Goal: Transaction & Acquisition: Purchase product/service

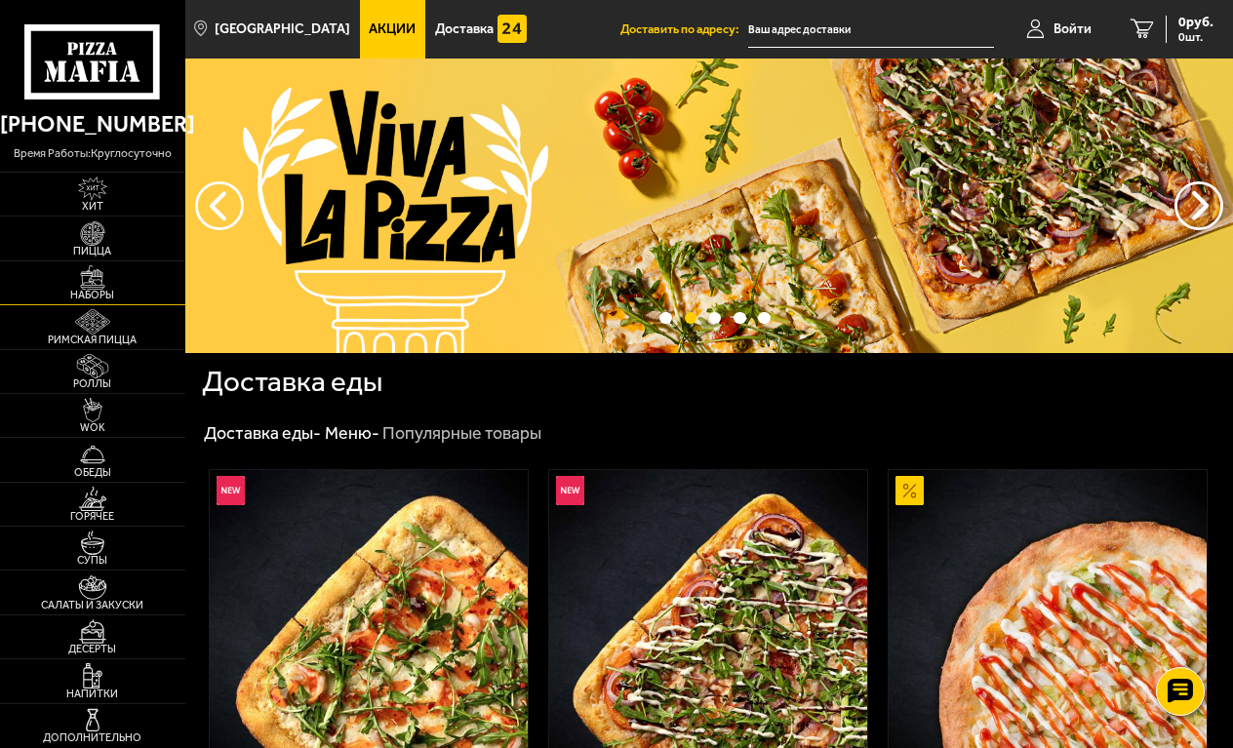
click at [97, 281] on img at bounding box center [93, 277] width 50 height 24
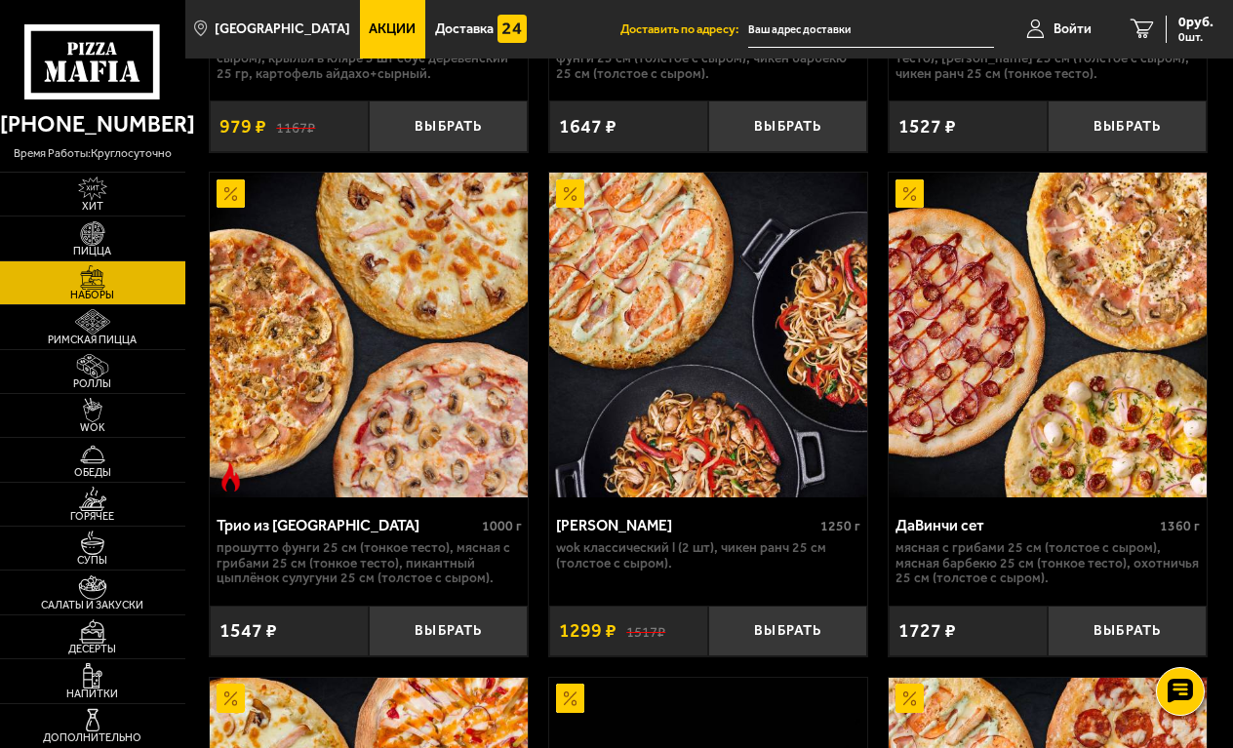
scroll to position [1073, 0]
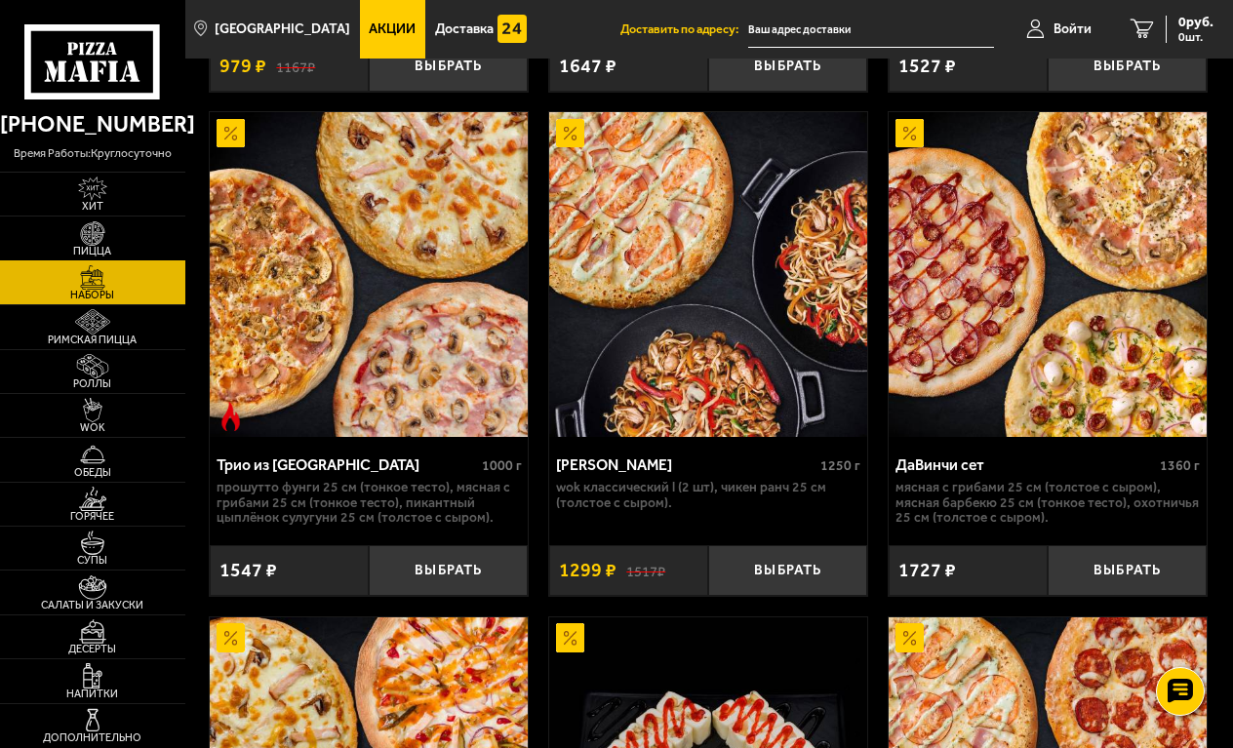
click at [99, 240] on img at bounding box center [93, 234] width 50 height 24
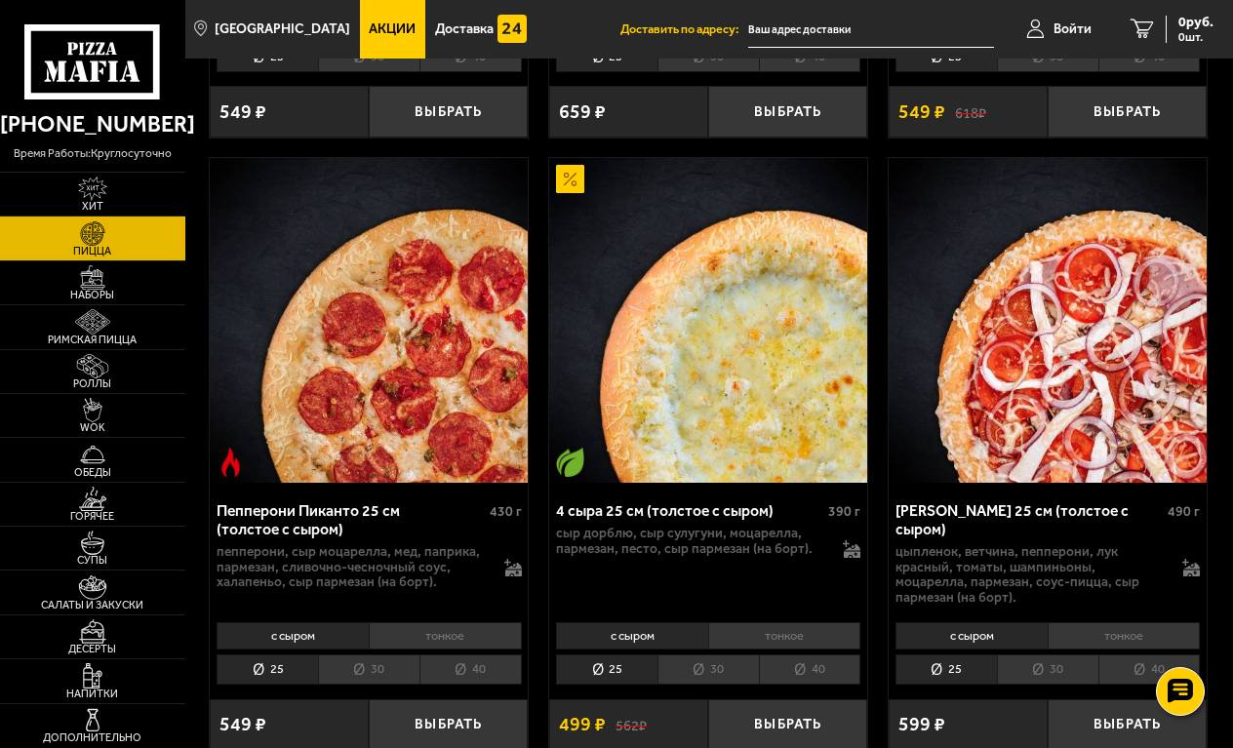
scroll to position [1952, 0]
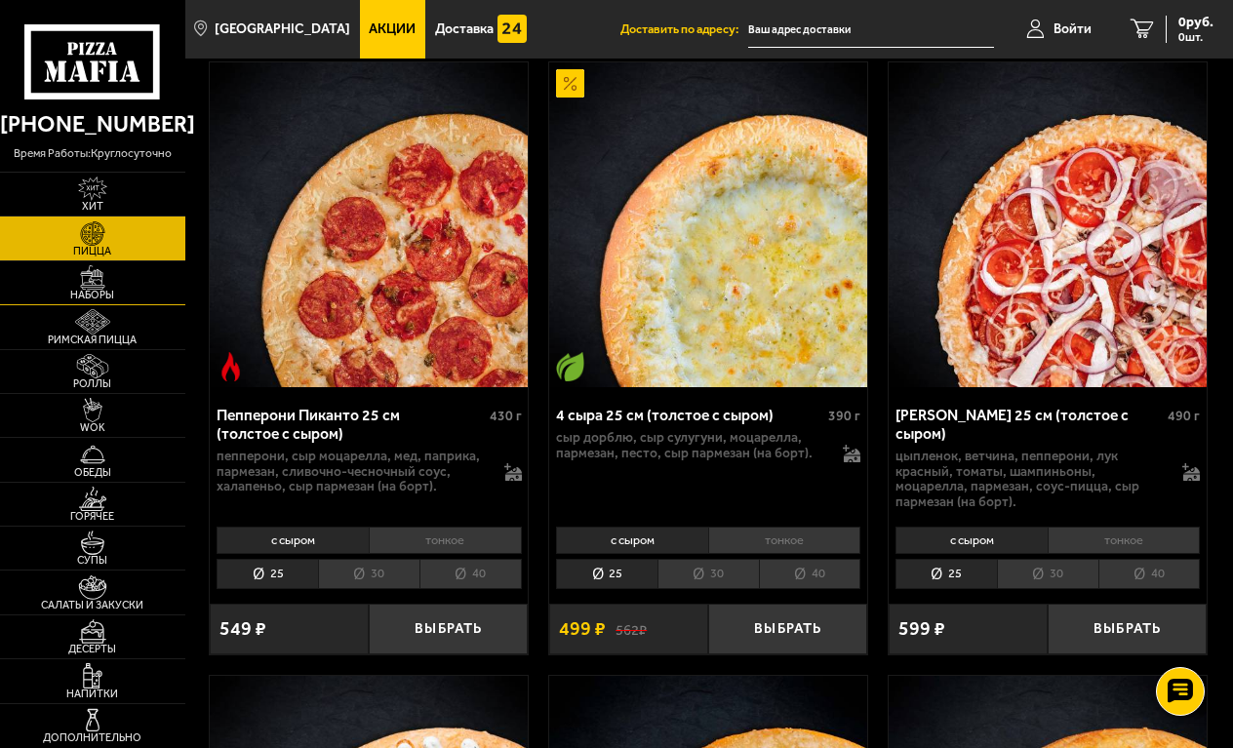
click at [97, 290] on span "Наборы" at bounding box center [92, 295] width 185 height 11
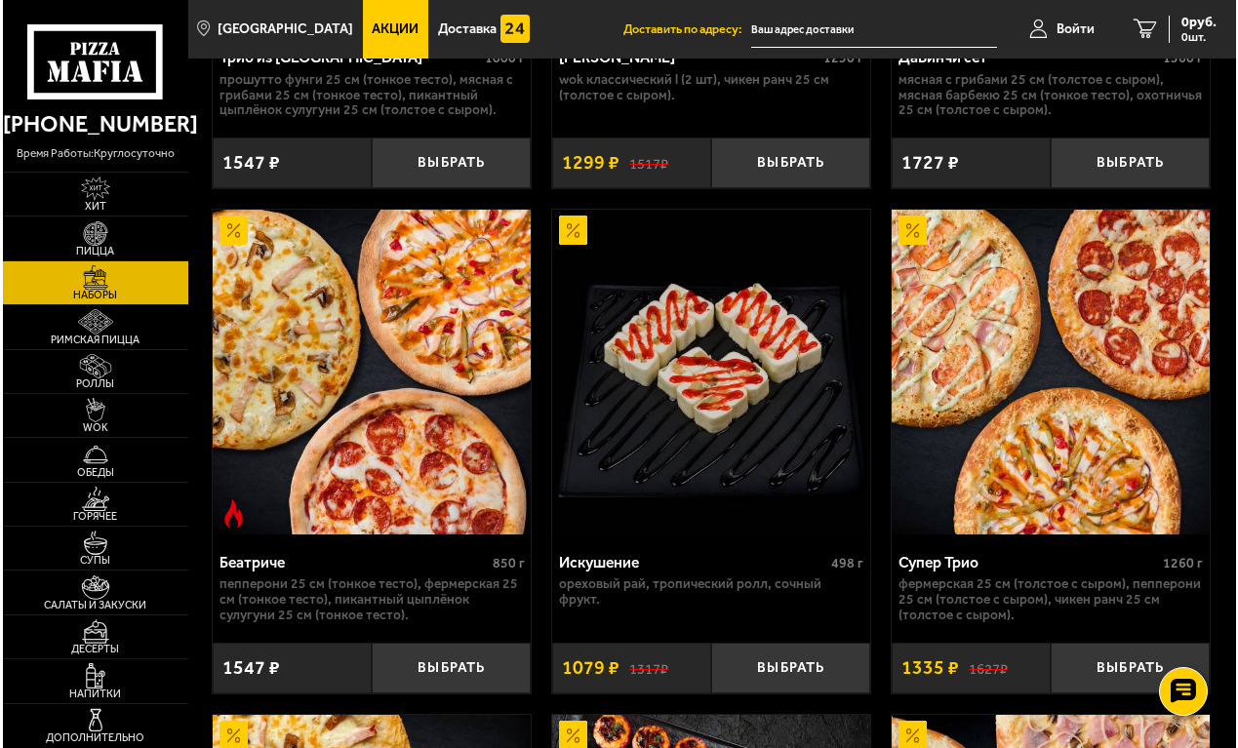
scroll to position [1442, 0]
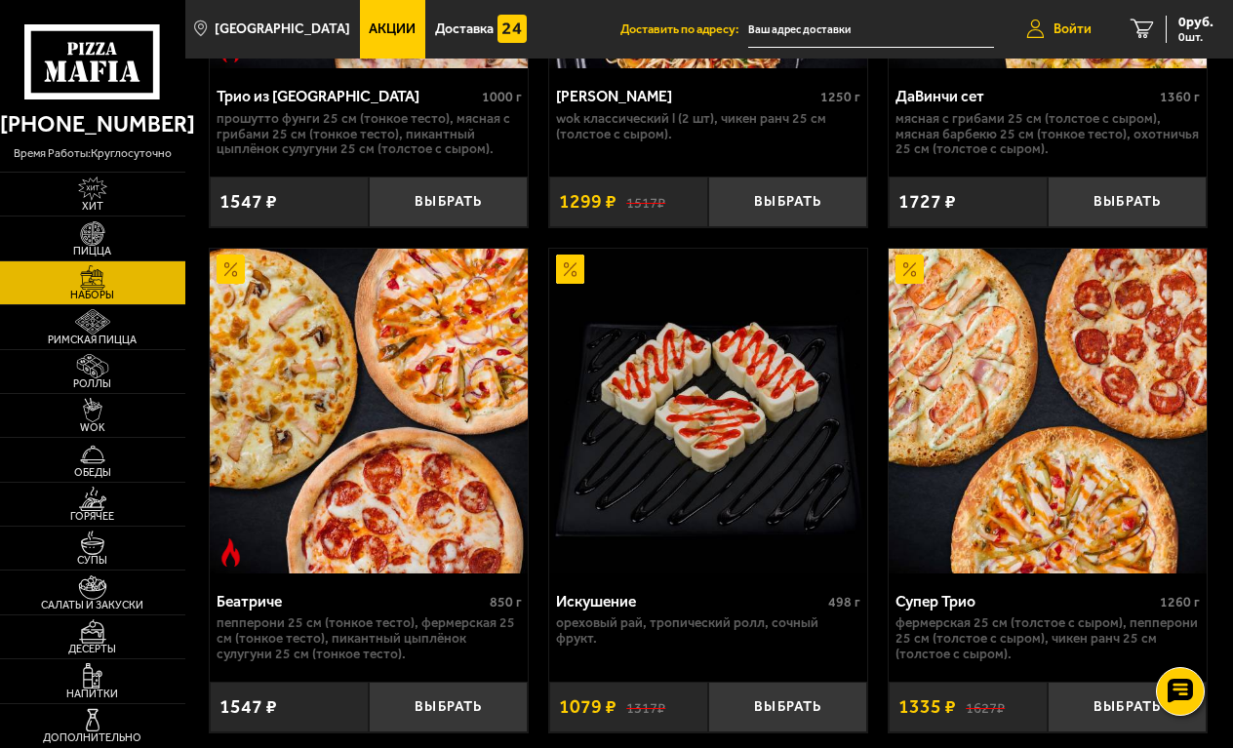
click at [1073, 34] on span "Войти" at bounding box center [1073, 29] width 38 height 14
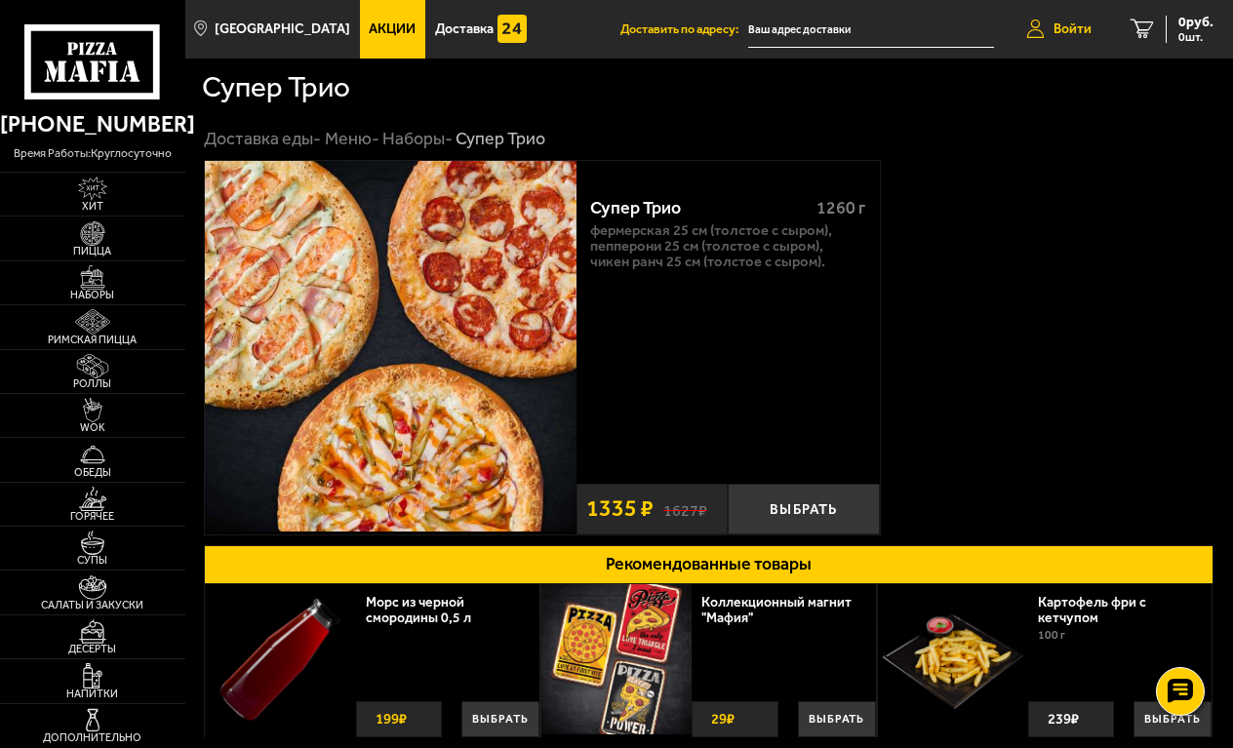
click at [1071, 27] on span "Войти" at bounding box center [1073, 29] width 38 height 14
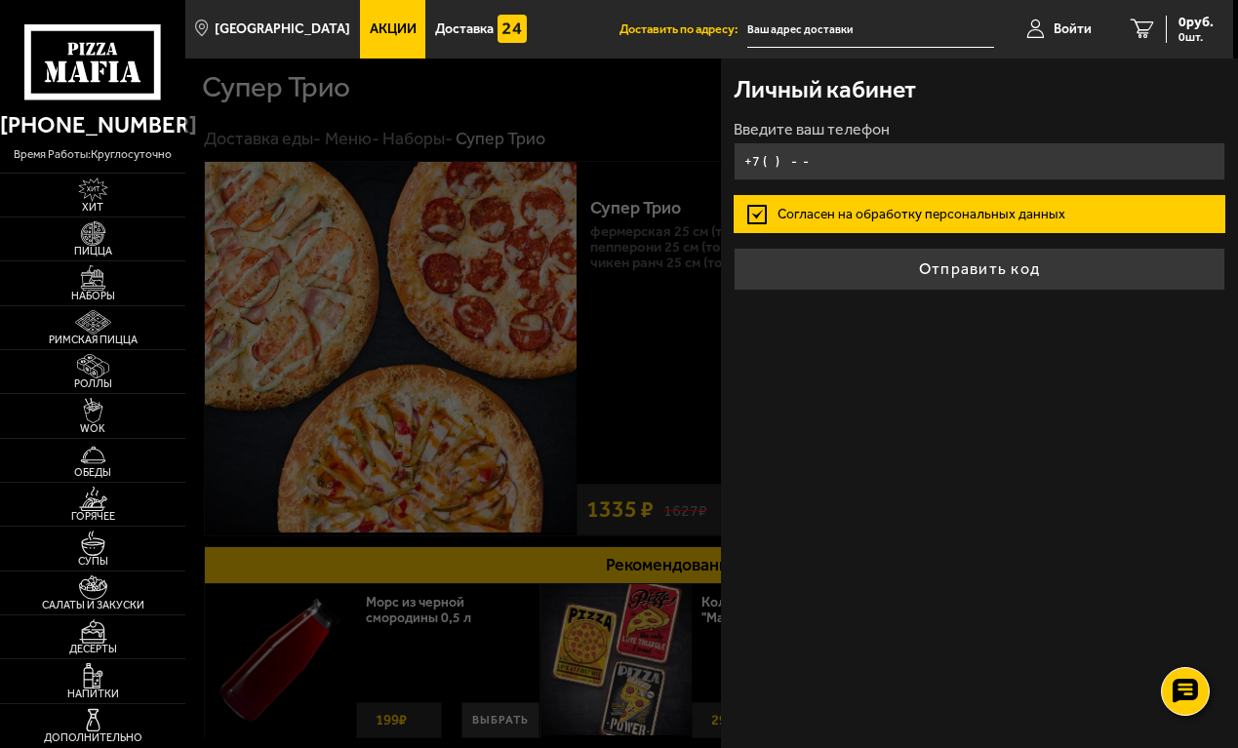
click at [829, 168] on input "+7 ( ) - -" at bounding box center [980, 161] width 492 height 38
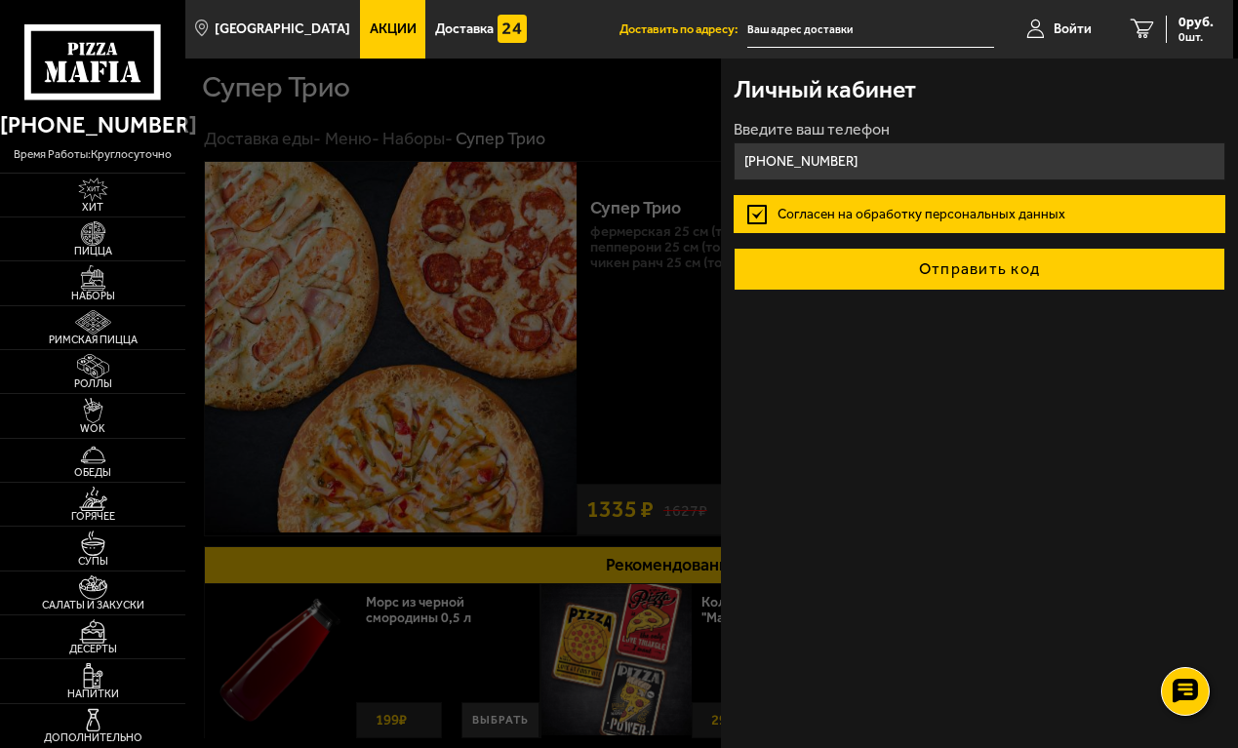
type input "+7 (921) 911-54-87"
click at [957, 262] on button "Отправить код" at bounding box center [980, 269] width 492 height 43
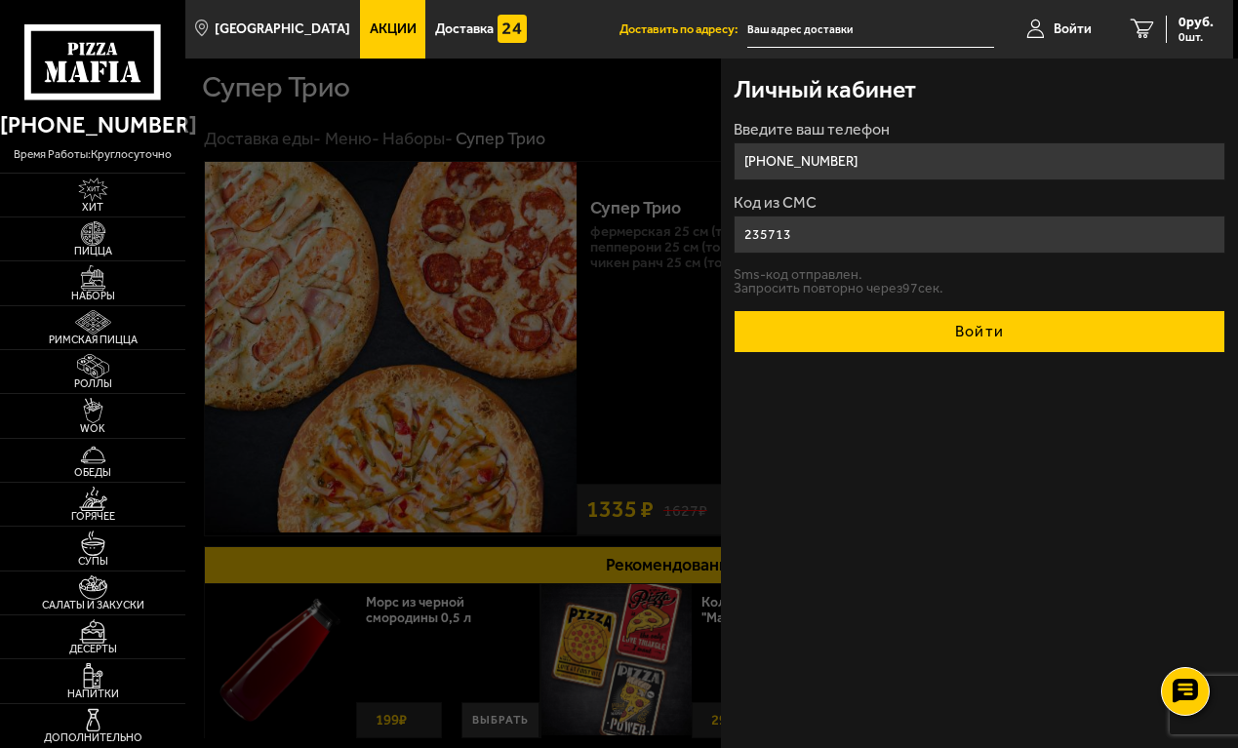
type input "235713"
click at [990, 334] on button "Войти" at bounding box center [980, 331] width 492 height 43
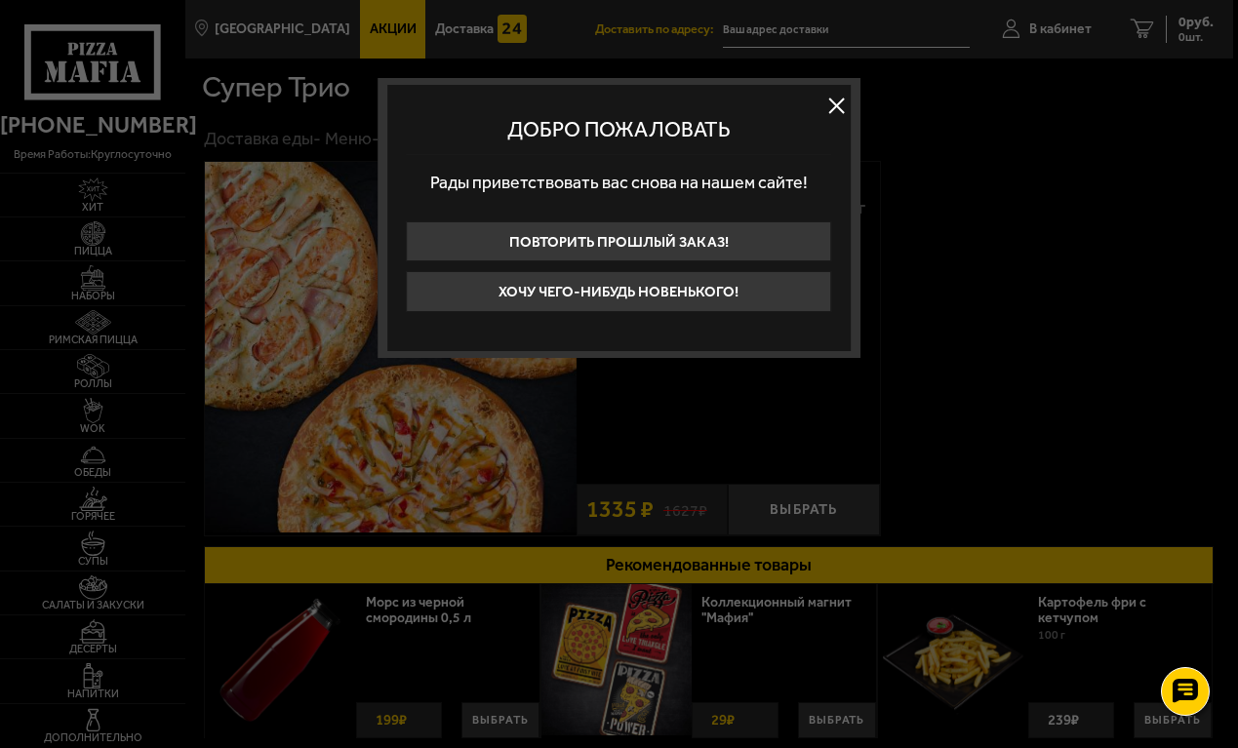
click at [839, 100] on button at bounding box center [836, 105] width 29 height 29
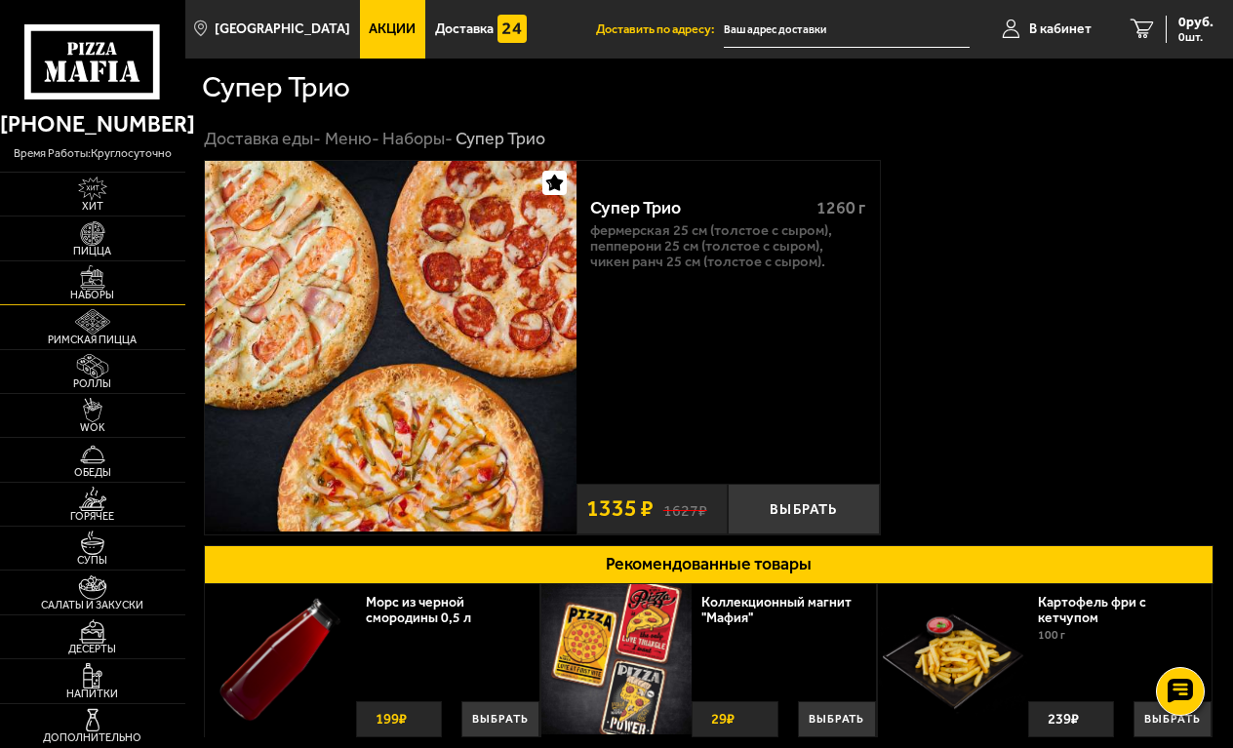
click at [100, 278] on img at bounding box center [93, 277] width 50 height 24
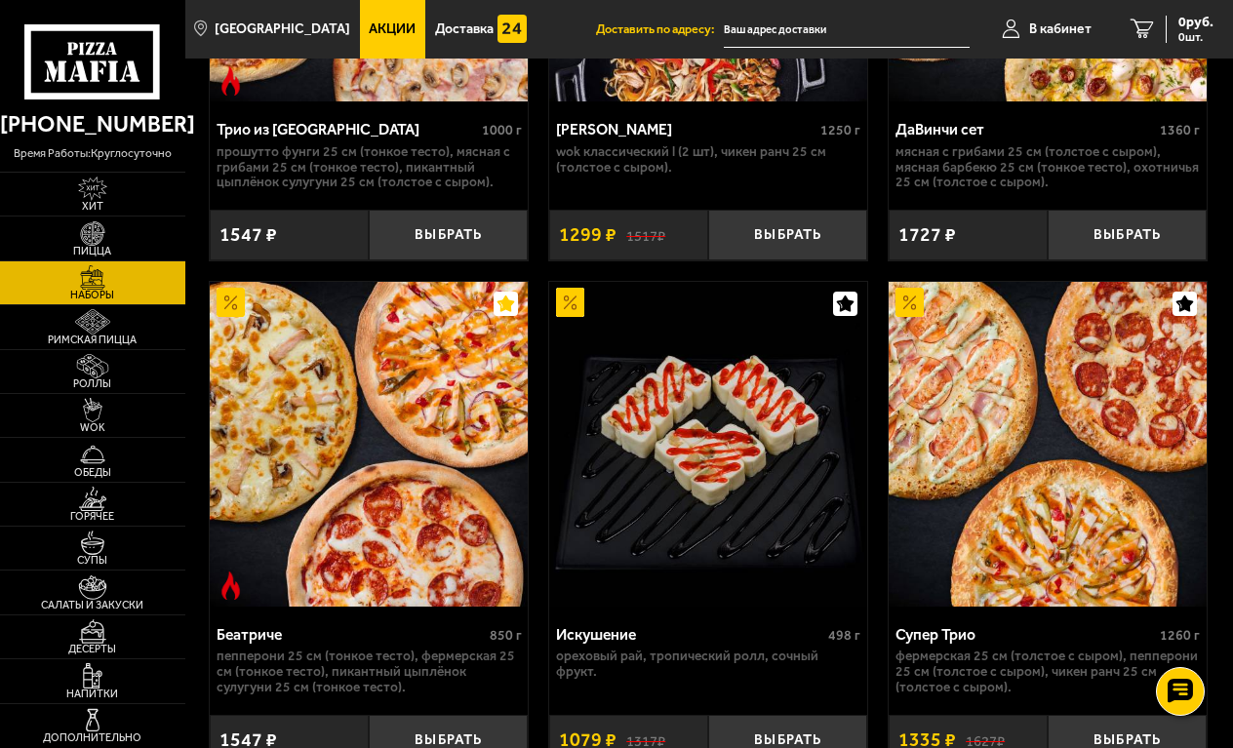
scroll to position [1464, 0]
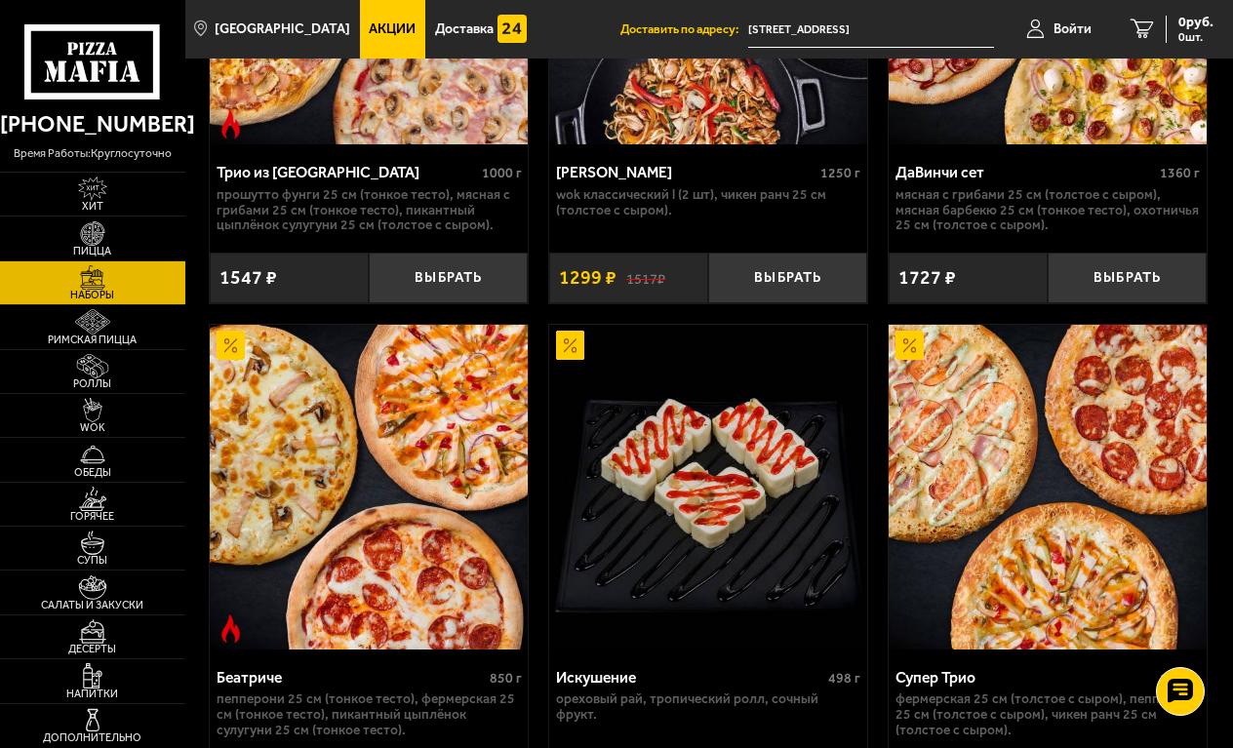
scroll to position [1561, 0]
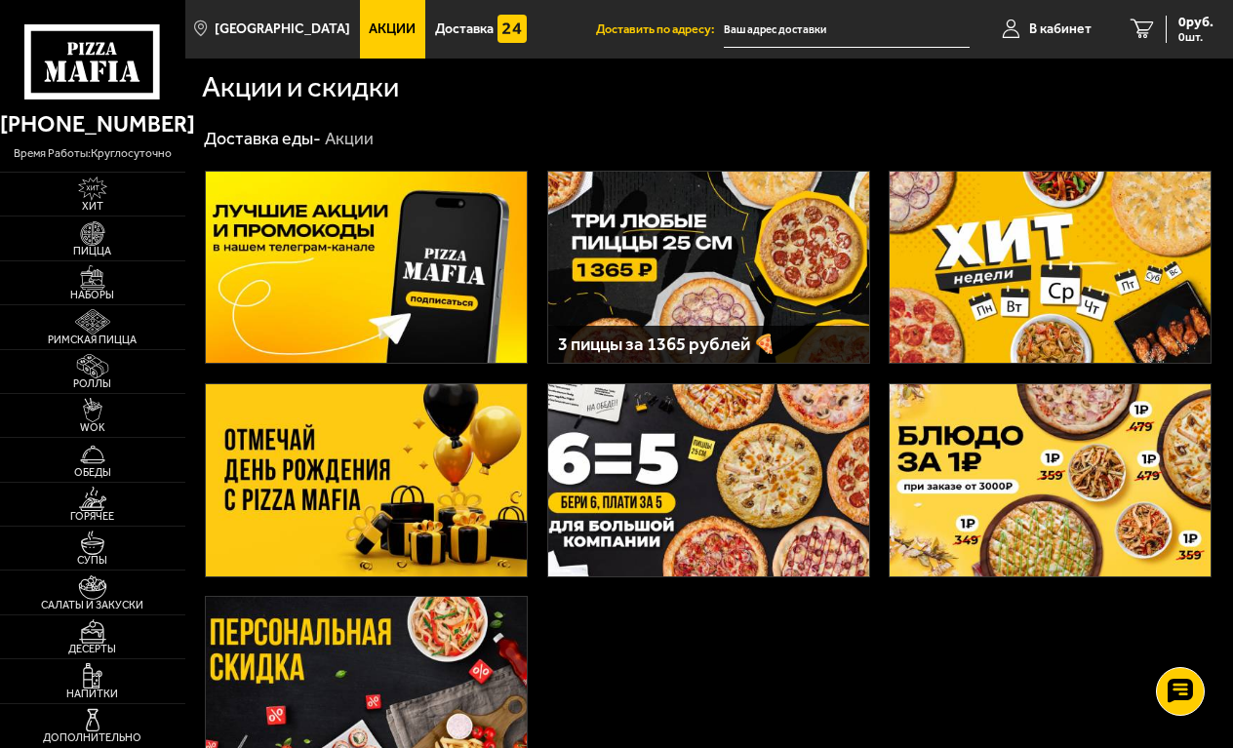
click at [703, 283] on img at bounding box center [708, 268] width 321 height 192
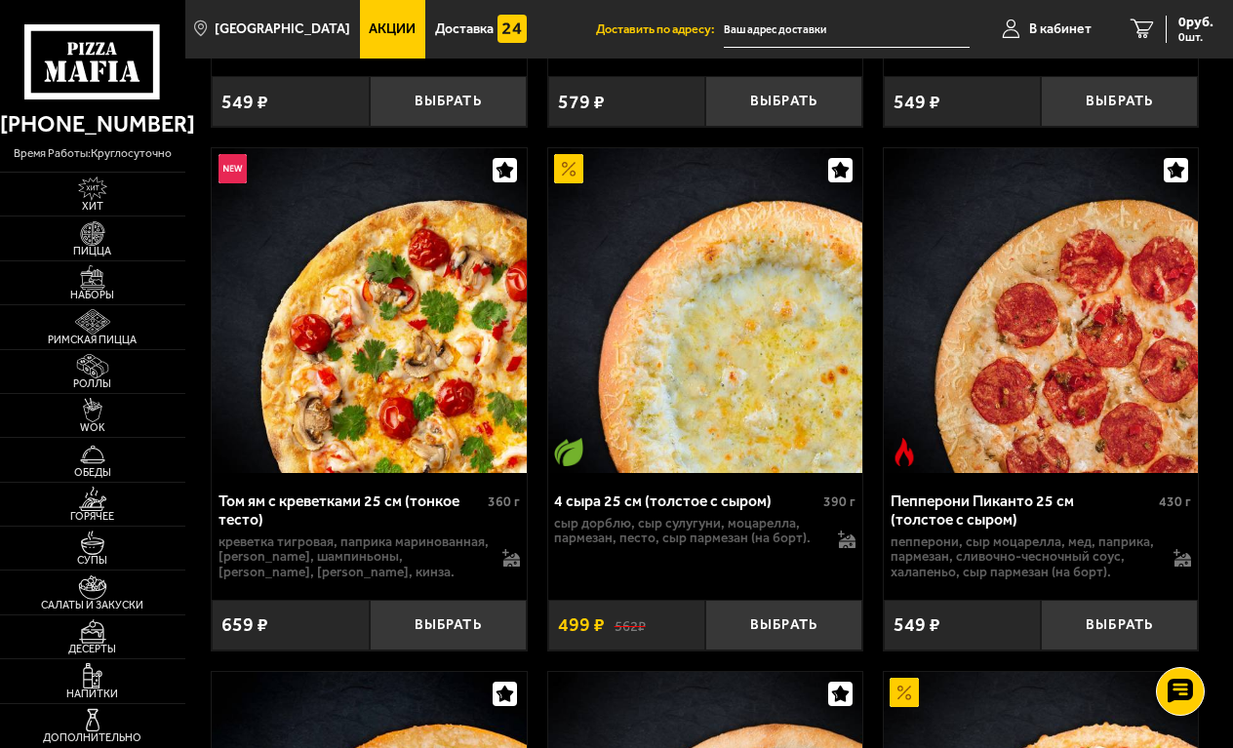
scroll to position [2244, 0]
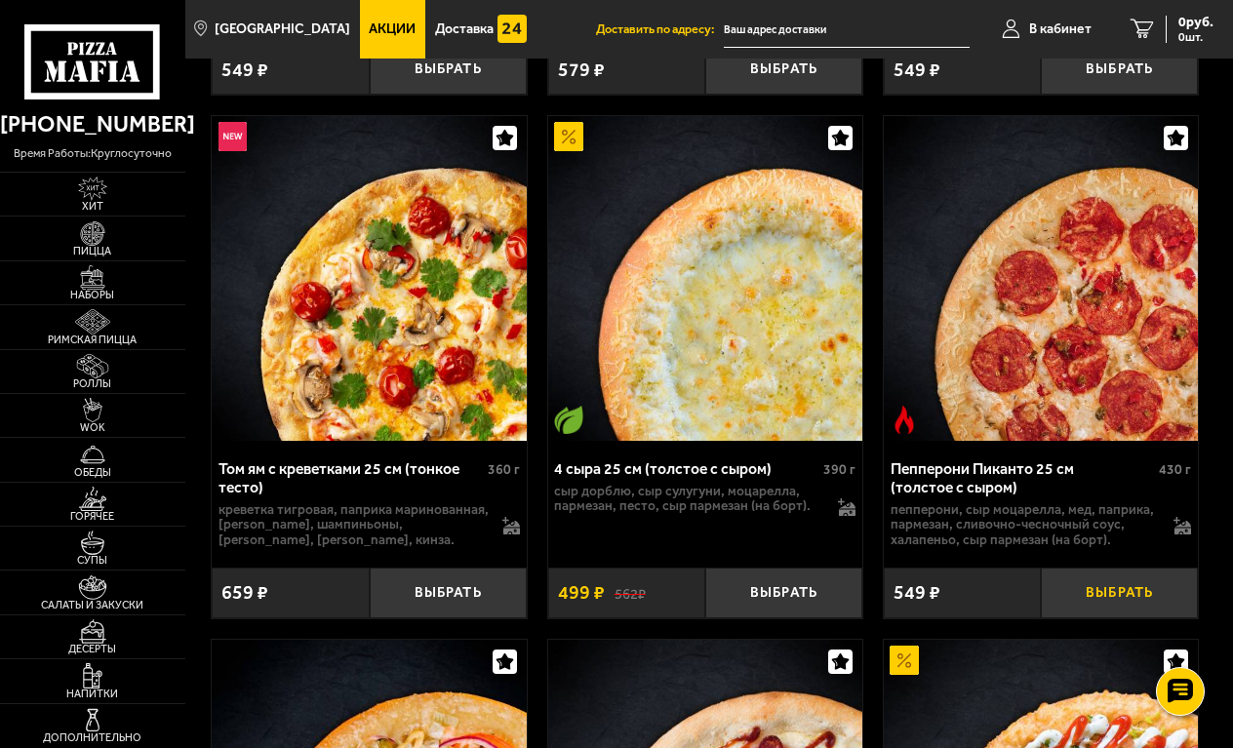
click at [1122, 579] on button "Выбрать" at bounding box center [1119, 593] width 157 height 51
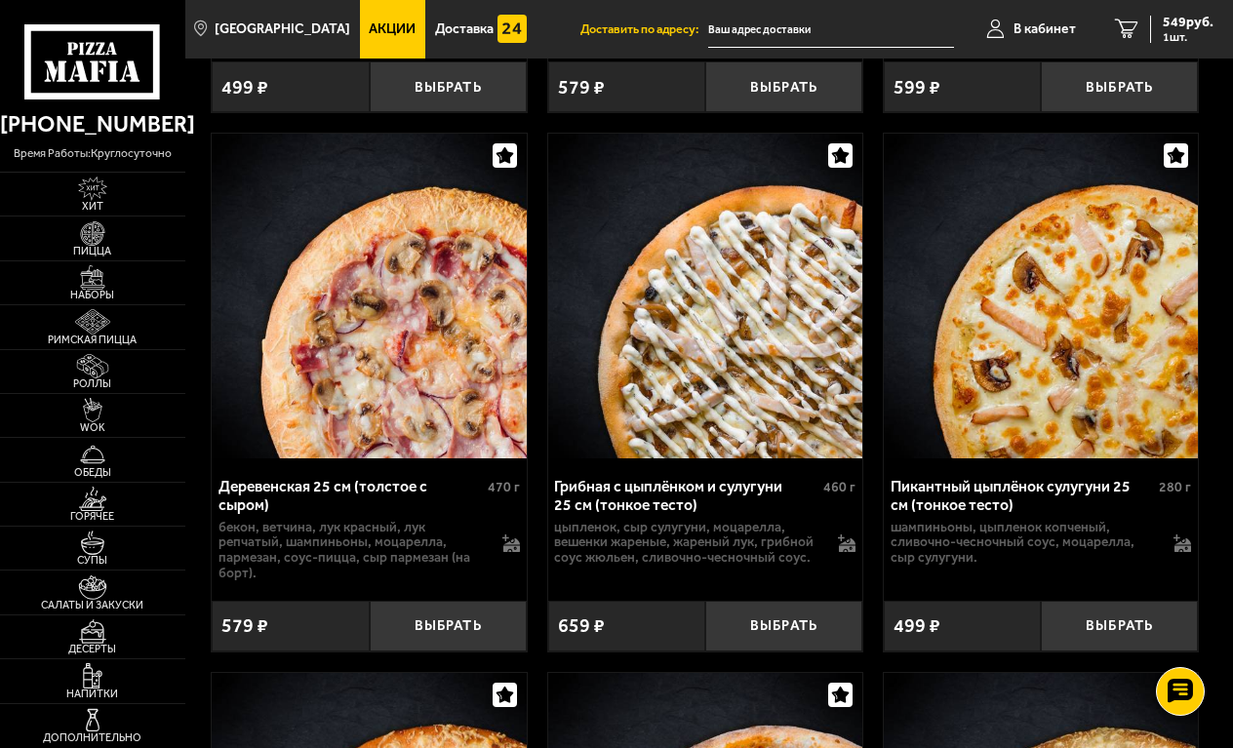
scroll to position [5464, 0]
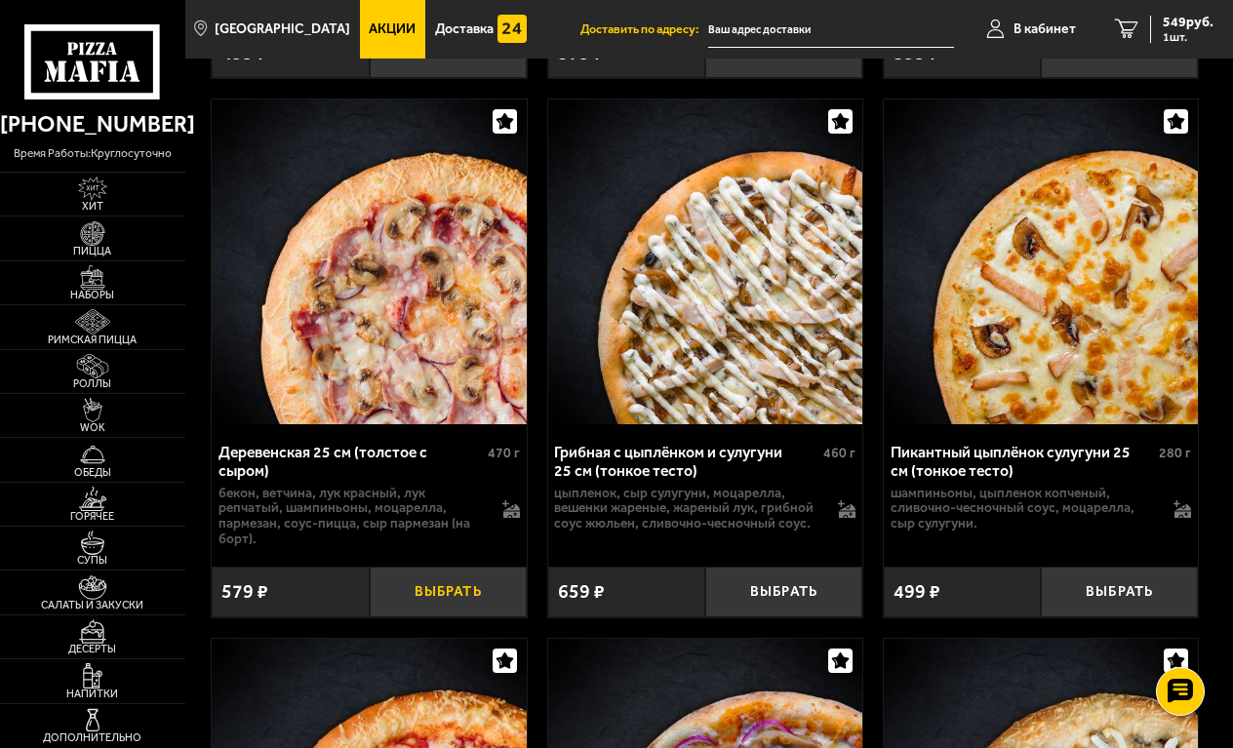
click at [428, 572] on button "Выбрать" at bounding box center [448, 592] width 157 height 51
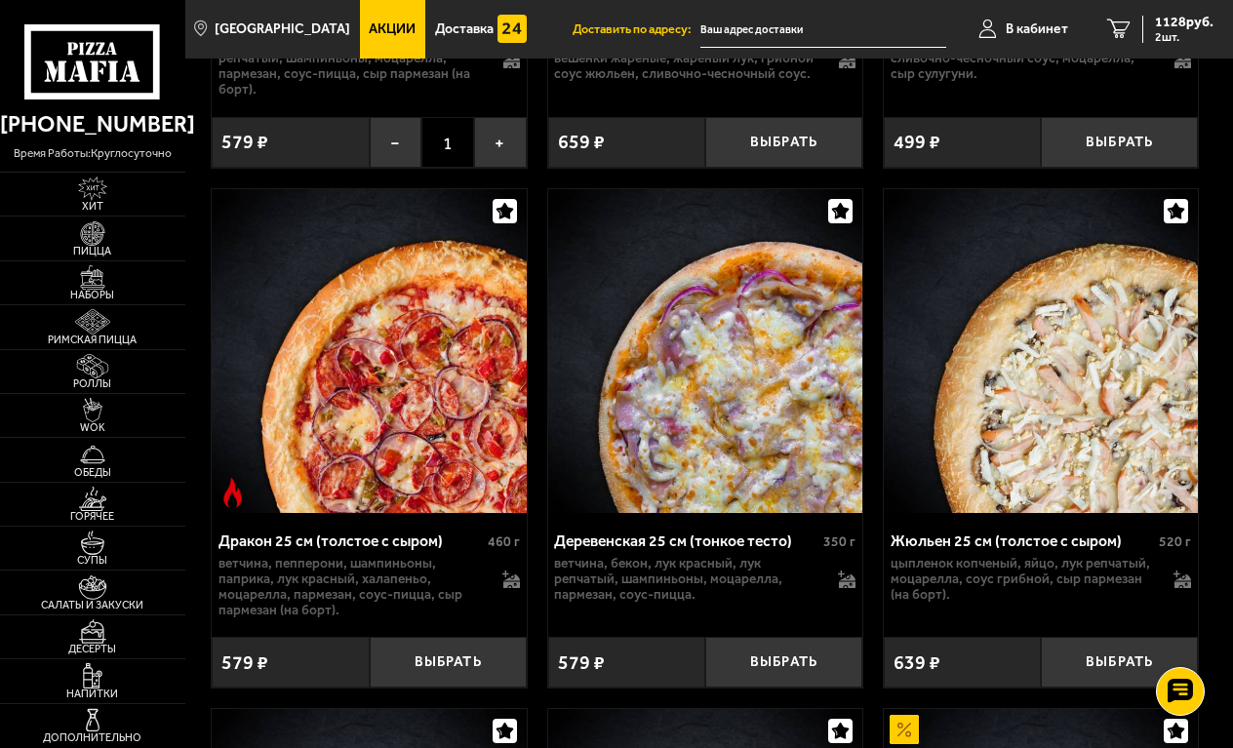
scroll to position [5562, 0]
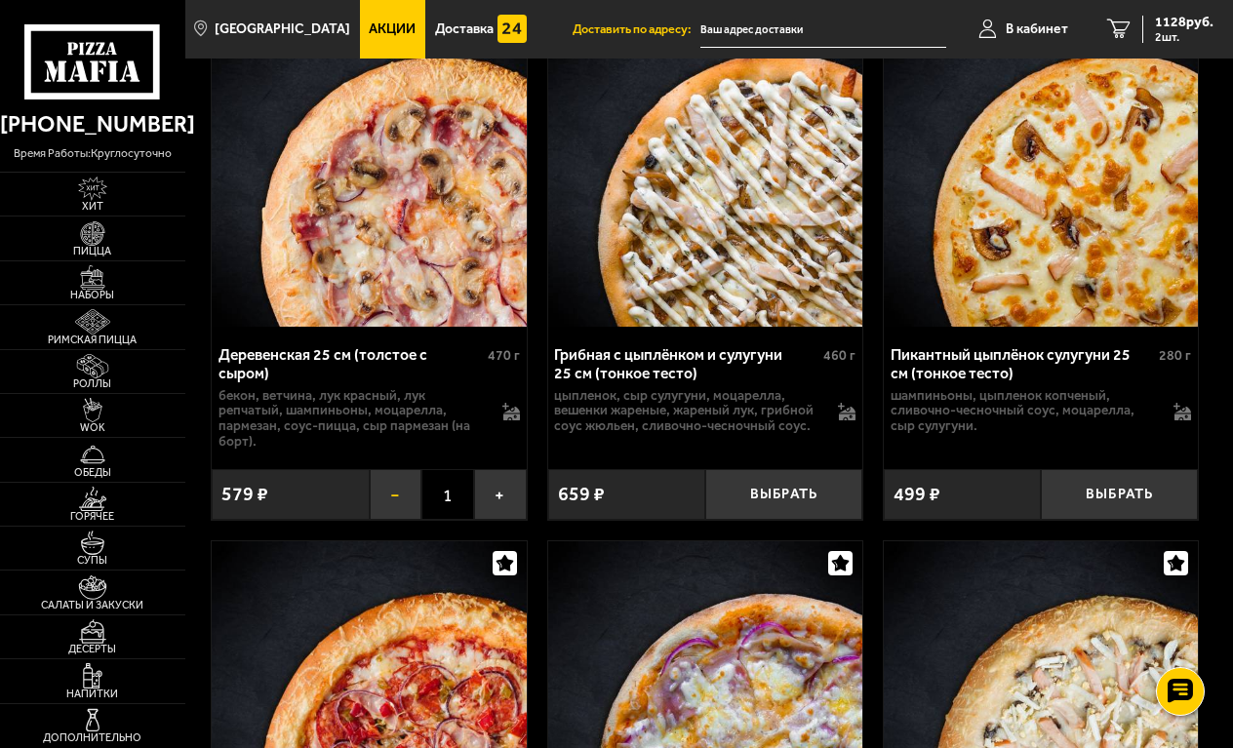
click at [403, 485] on button "−" at bounding box center [396, 494] width 53 height 51
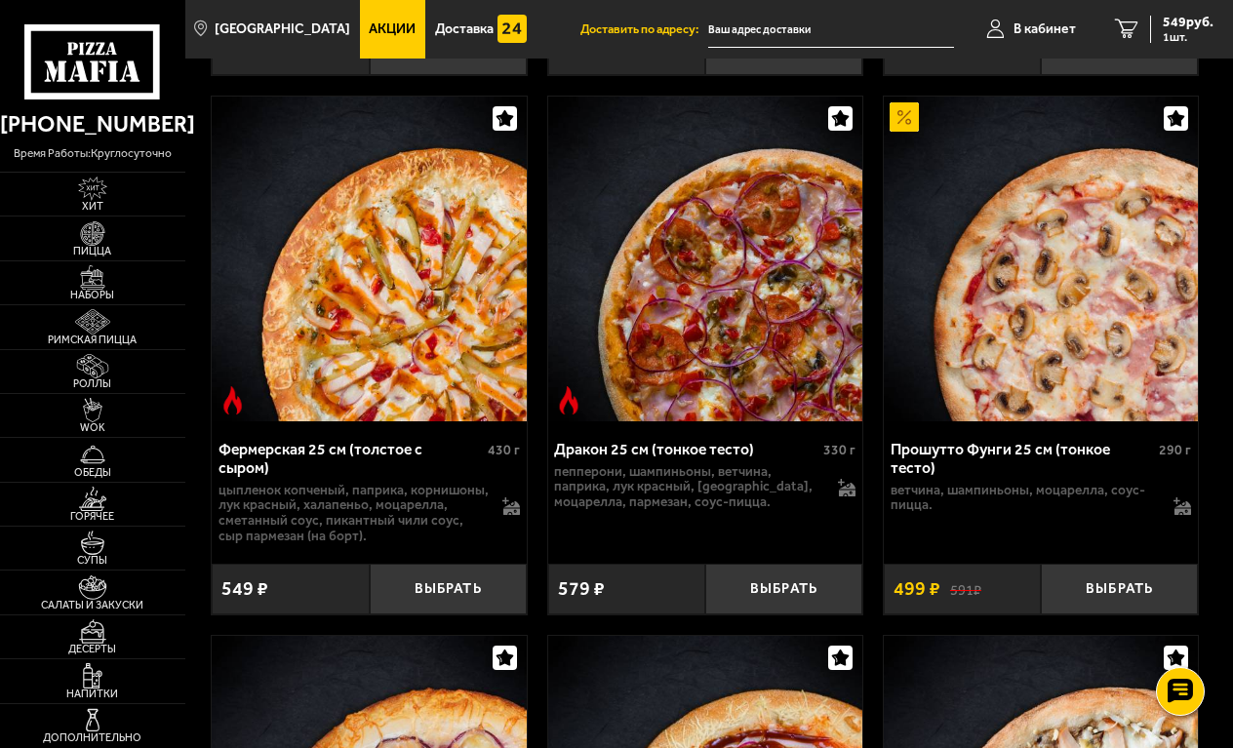
scroll to position [6538, 0]
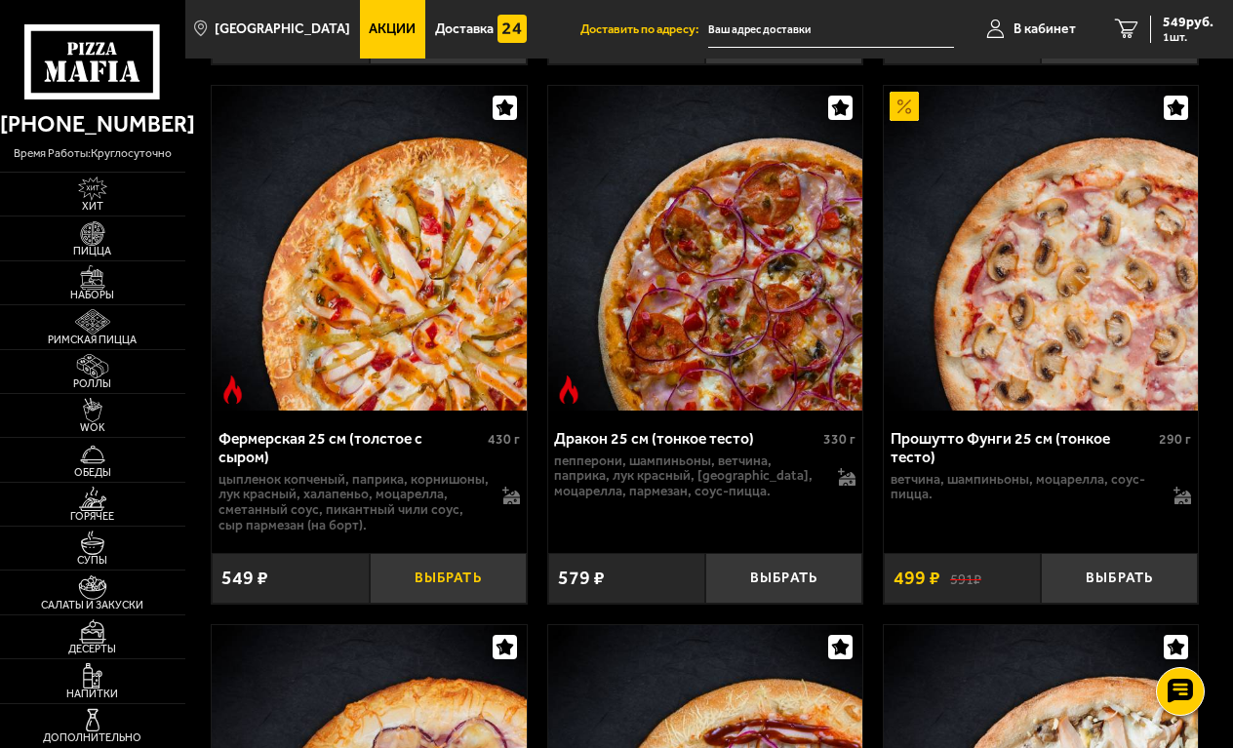
click at [447, 566] on button "Выбрать" at bounding box center [448, 578] width 157 height 51
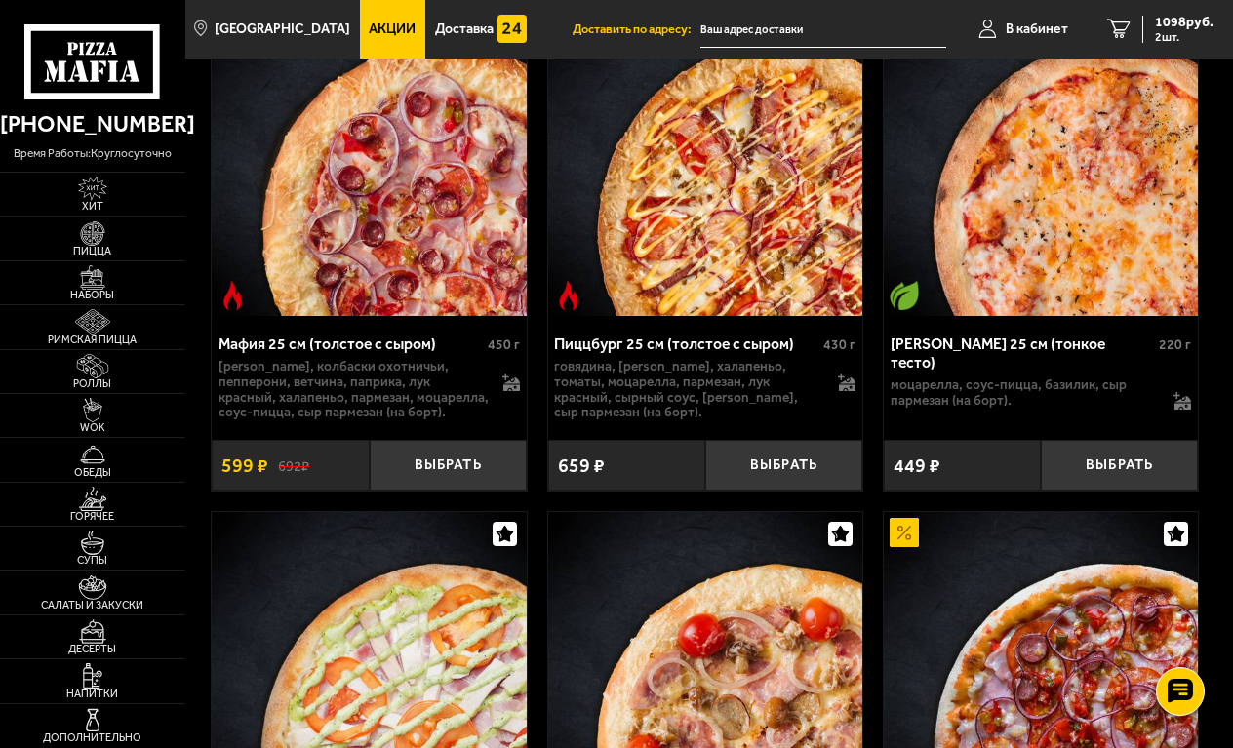
scroll to position [9262, 0]
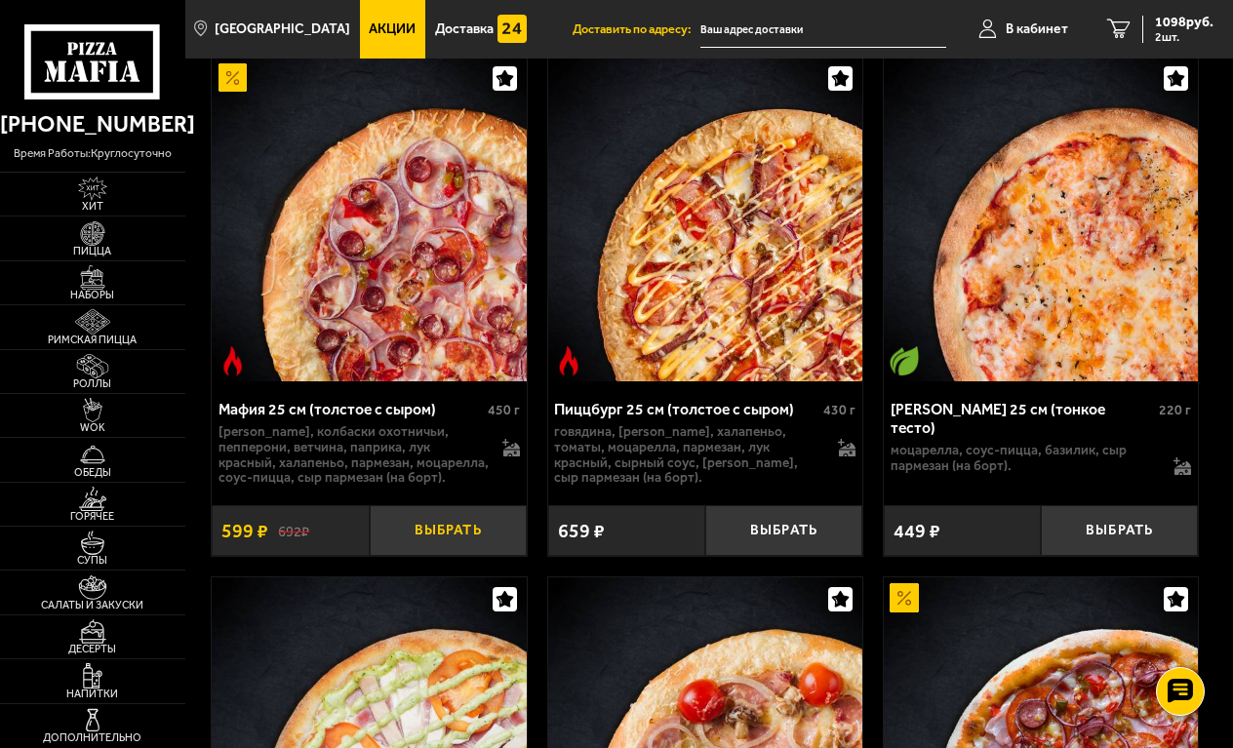
click at [425, 505] on button "Выбрать" at bounding box center [448, 530] width 157 height 51
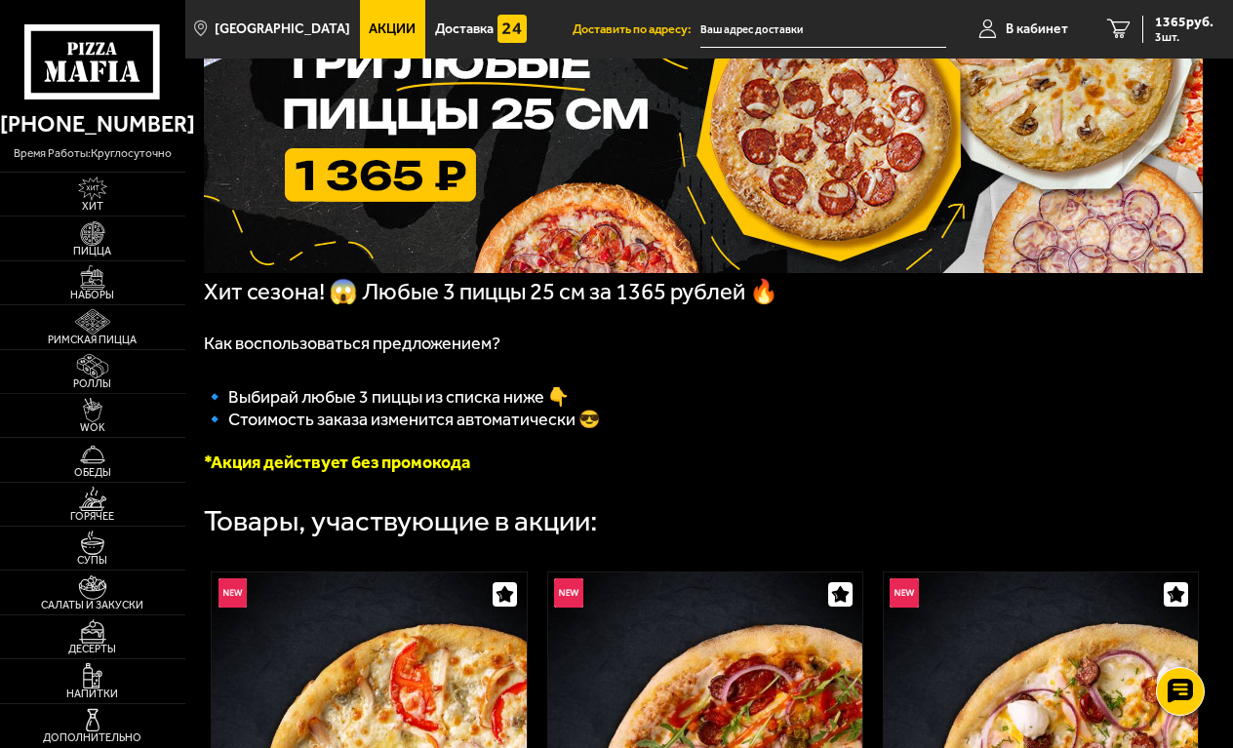
scroll to position [195, 0]
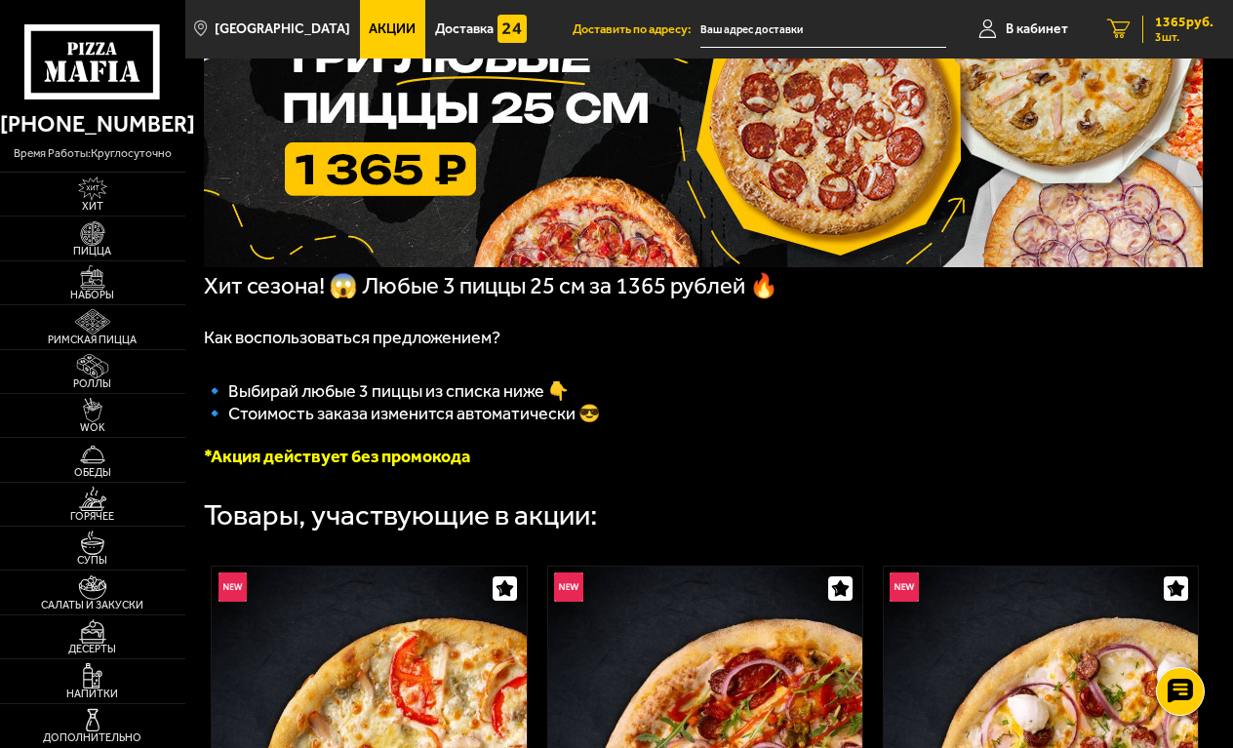
click at [1176, 18] on span "1365 руб." at bounding box center [1184, 23] width 59 height 14
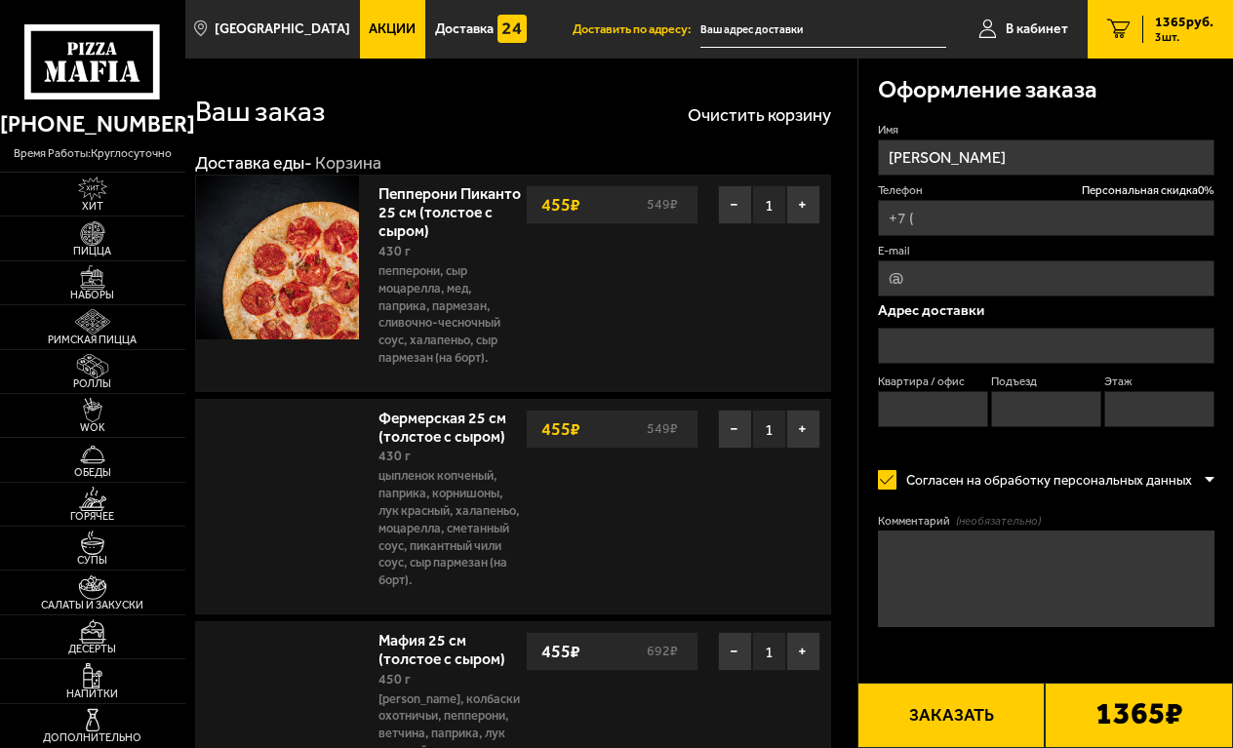
type input "+7 (921) 911-54-87"
type input "[STREET_ADDRESS]"
type input "199"
type input "5"
type input "8"
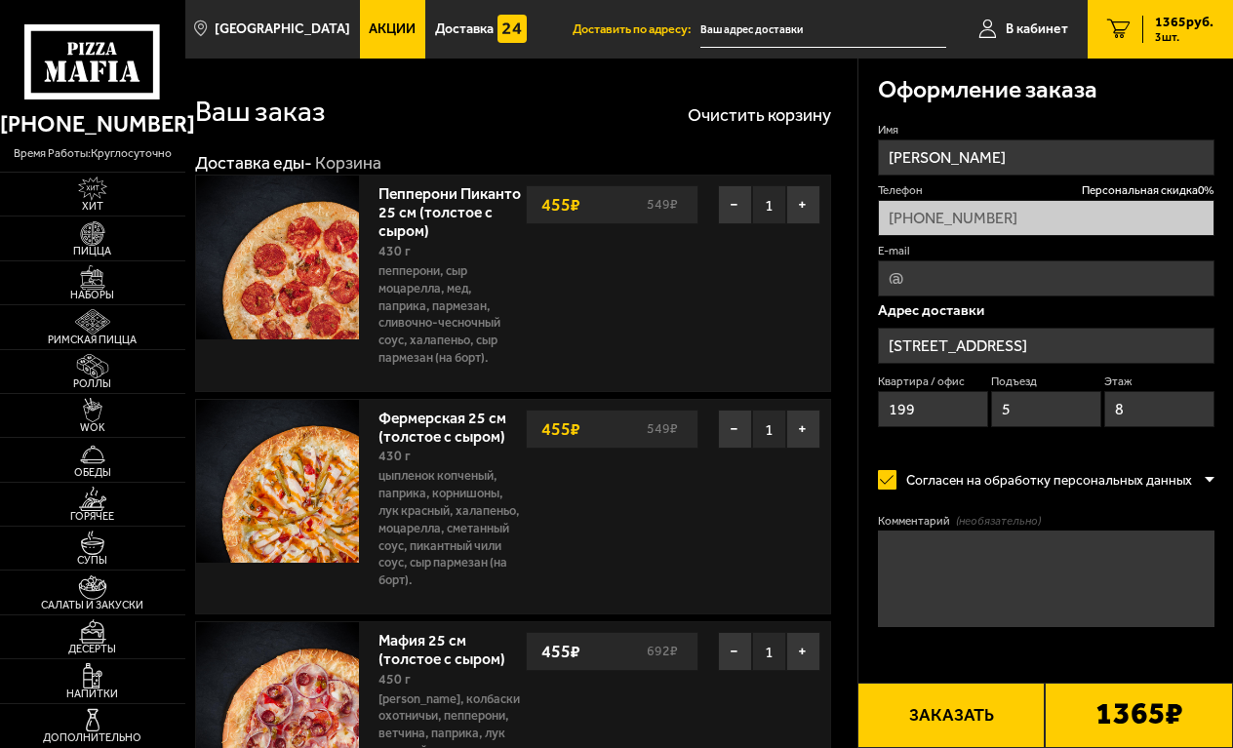
type input "[STREET_ADDRESS]"
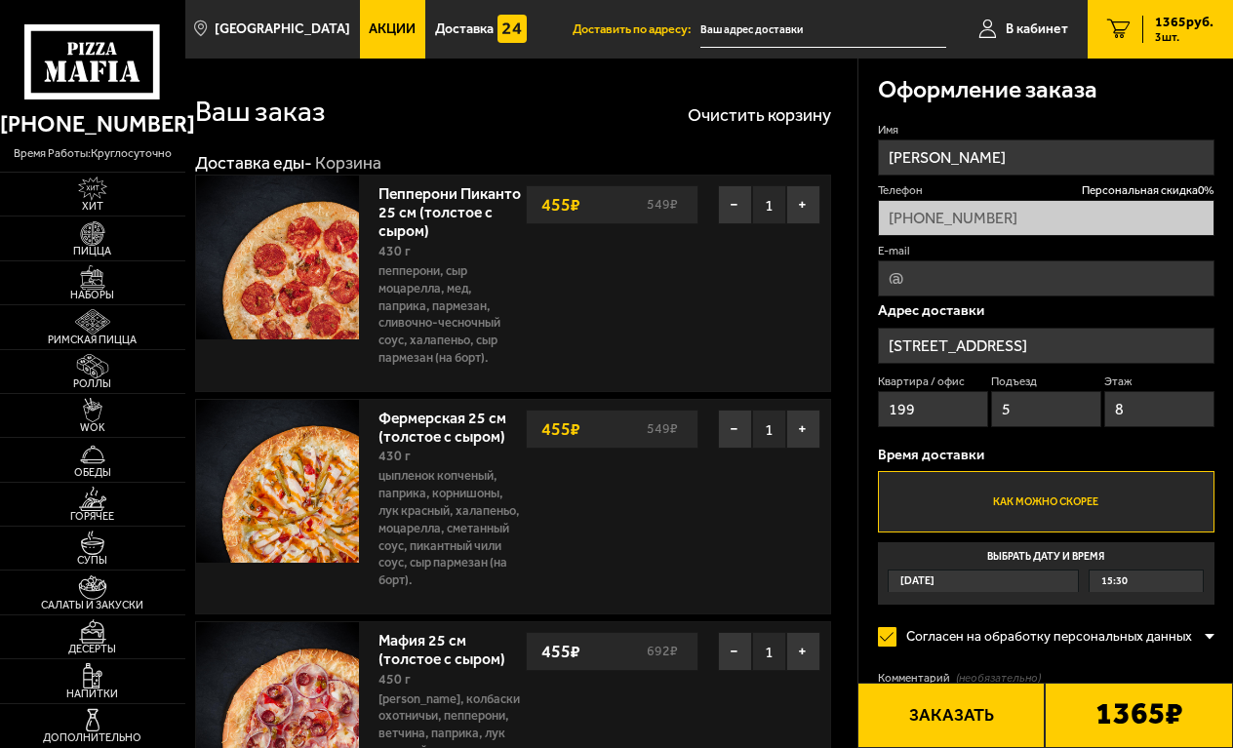
click at [961, 292] on input "E-mail" at bounding box center [1047, 279] width 338 height 36
type input "yury741@yandex.ru"
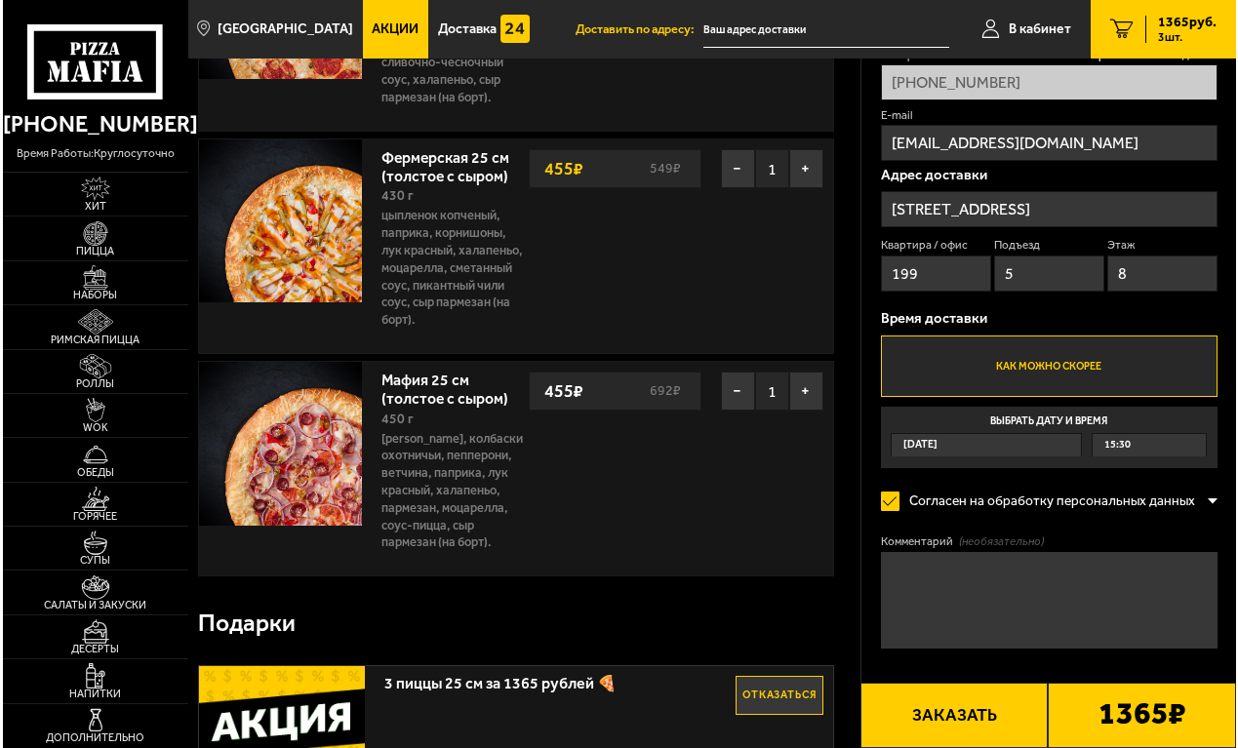
scroll to position [293, 0]
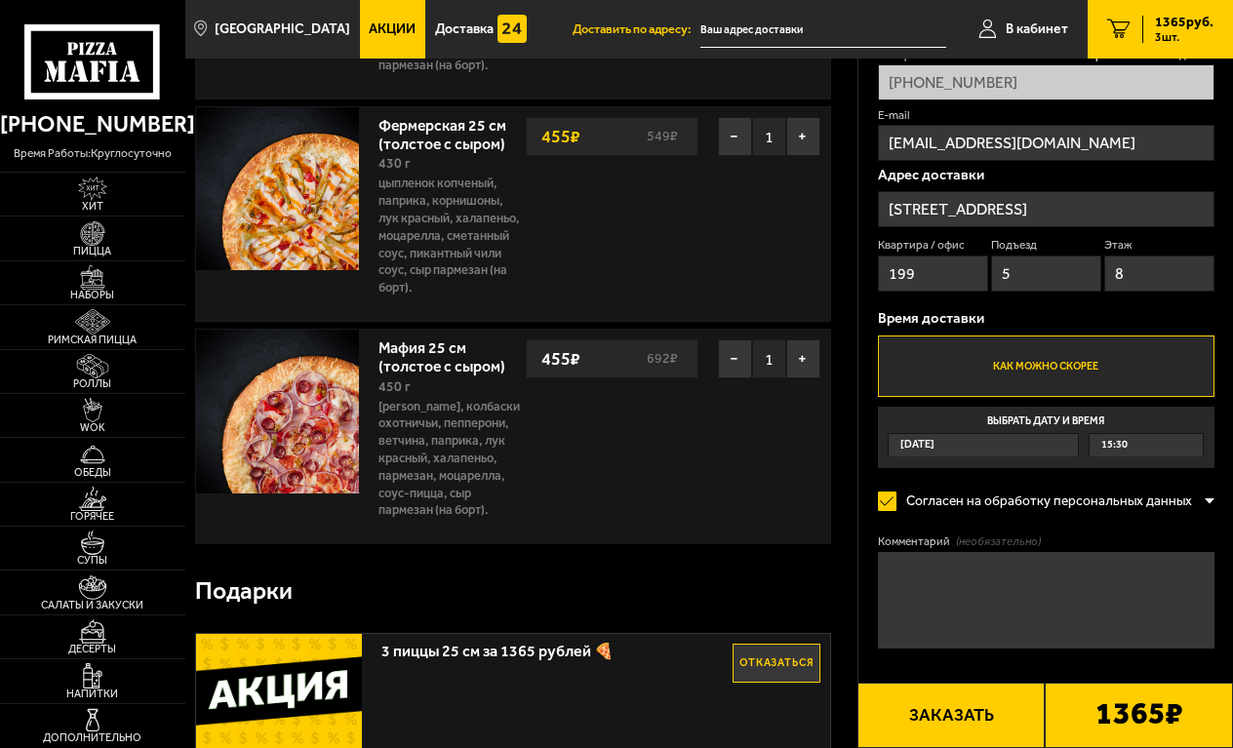
click at [899, 568] on textarea "Комментарий (необязательно)" at bounding box center [1047, 600] width 338 height 97
type textarea "Домофон не работает, дверь в подъезд открыта."
click at [960, 704] on button "Заказать" at bounding box center [952, 715] width 188 height 65
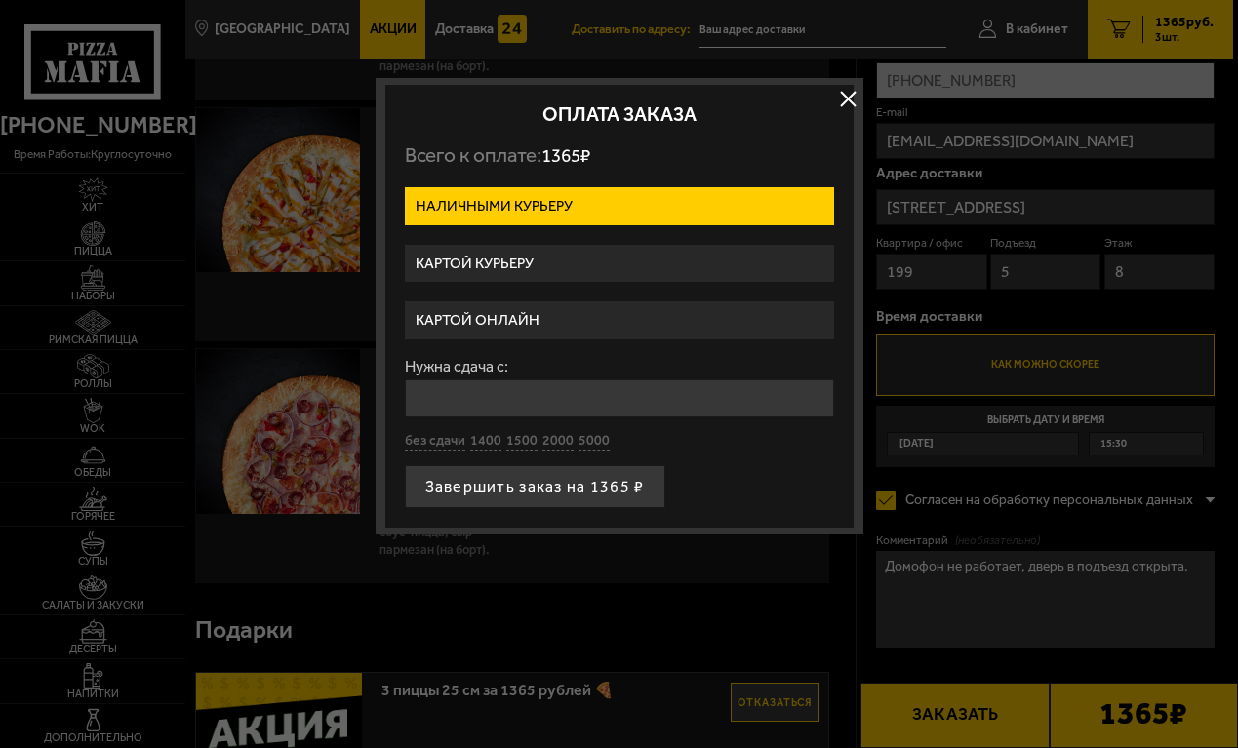
click at [544, 259] on label "Картой курьеру" at bounding box center [619, 264] width 429 height 38
click at [0, 0] on input "Картой курьеру" at bounding box center [0, 0] width 0 height 0
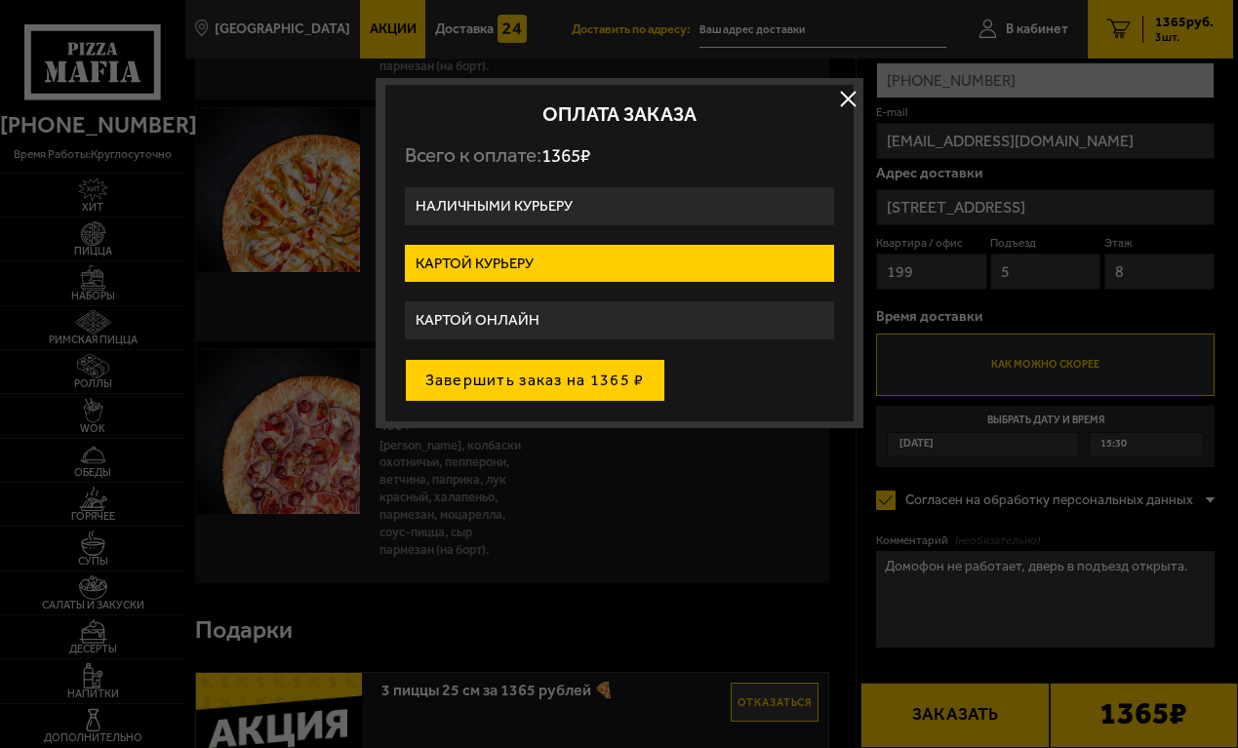
click at [593, 380] on button "Завершить заказ на 1365 ₽" at bounding box center [535, 380] width 261 height 43
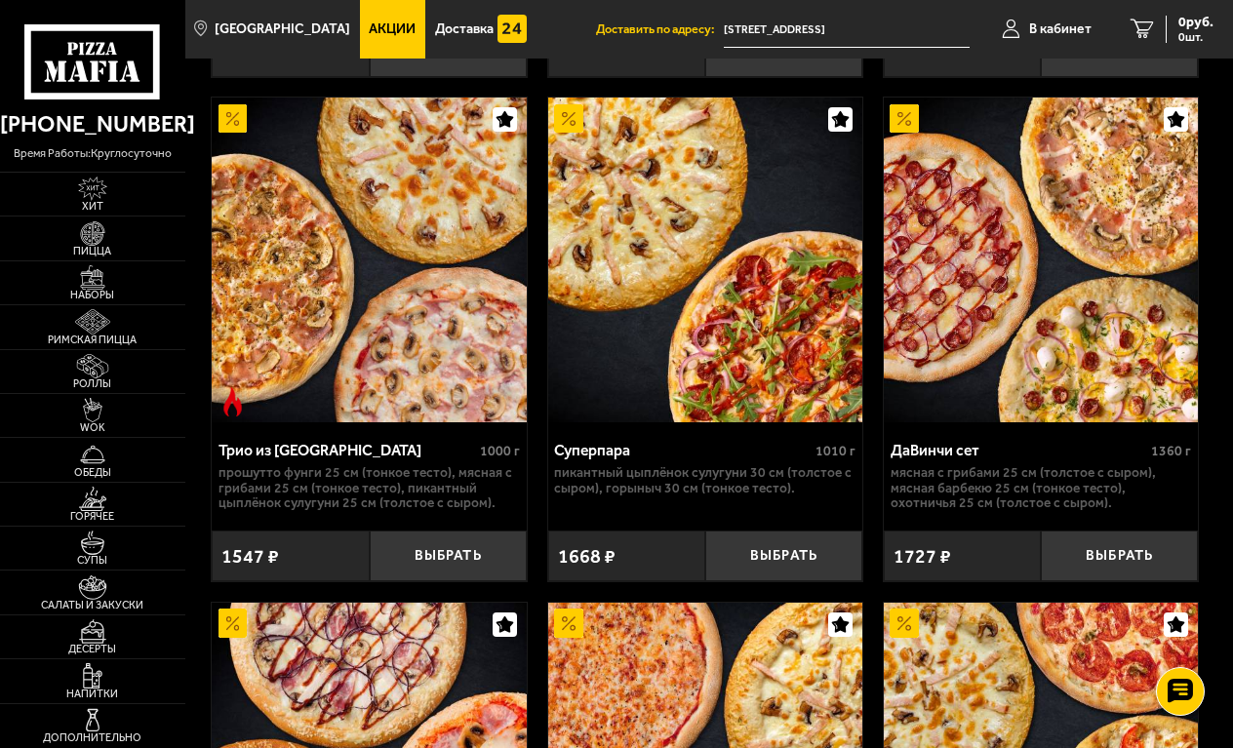
scroll to position [1457, 0]
